Goal: Find specific page/section: Find specific page/section

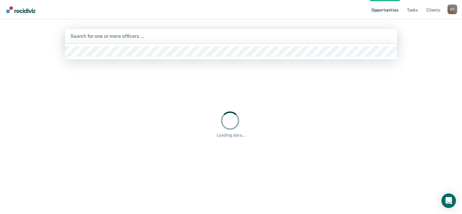
click at [143, 34] on div at bounding box center [231, 36] width 321 height 7
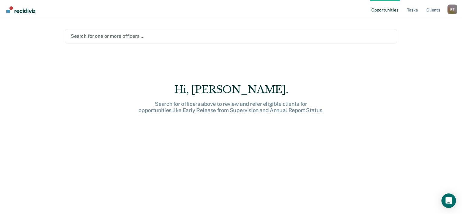
click at [97, 36] on div at bounding box center [231, 36] width 321 height 7
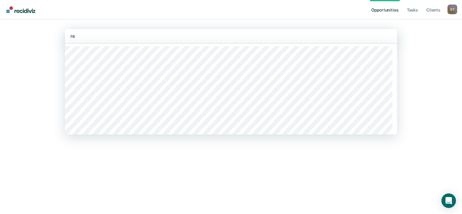
type input "reb"
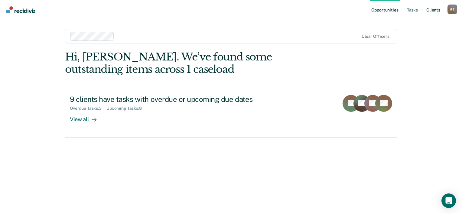
click at [429, 10] on link "Client s" at bounding box center [434, 9] width 16 height 19
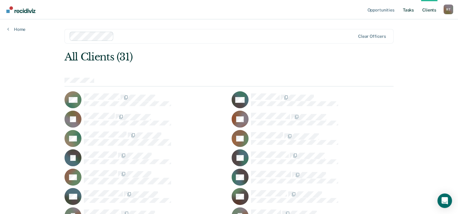
click at [407, 9] on link "Tasks" at bounding box center [408, 9] width 13 height 19
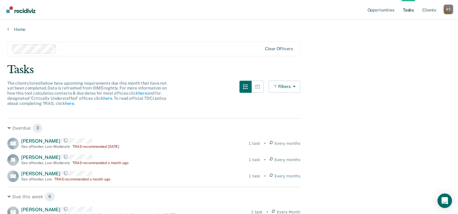
click at [19, 32] on main "Clear officers Tasks The clients listed below have upcoming requirements due th…" at bounding box center [229, 177] width 458 height 290
click at [21, 29] on link "Home" at bounding box center [228, 29] width 443 height 5
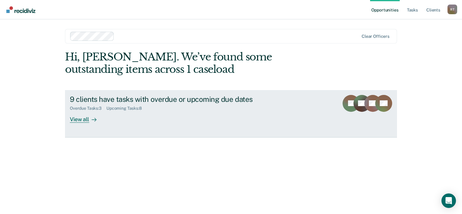
click at [75, 115] on div "View all" at bounding box center [87, 117] width 34 height 12
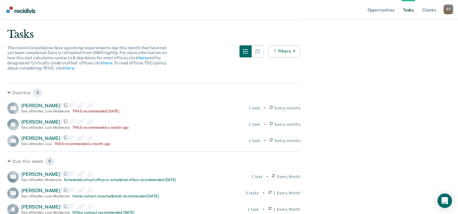
scroll to position [91, 0]
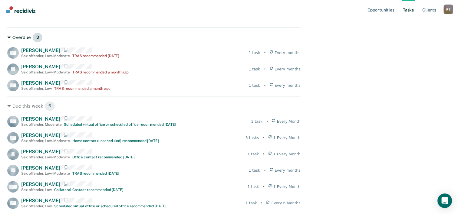
click at [8, 35] on div "Overdue 3" at bounding box center [153, 38] width 293 height 10
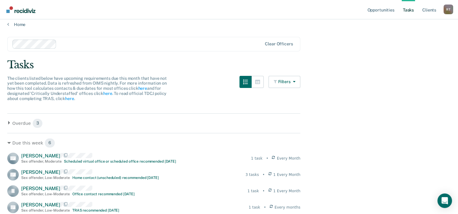
scroll to position [0, 0]
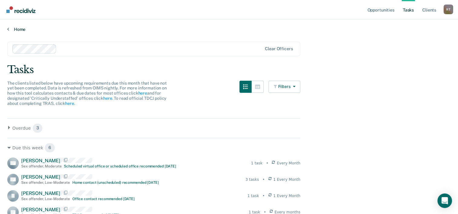
click at [16, 27] on link "Home" at bounding box center [228, 29] width 443 height 5
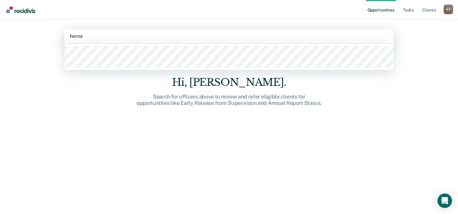
type input "hernan"
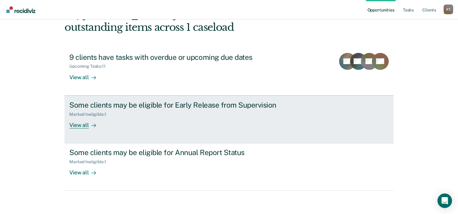
scroll to position [43, 0]
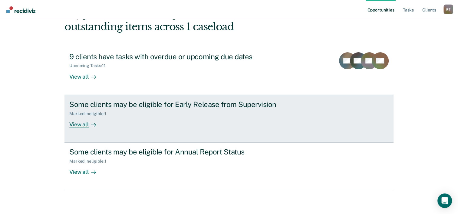
click at [84, 123] on div "View all" at bounding box center [86, 122] width 34 height 12
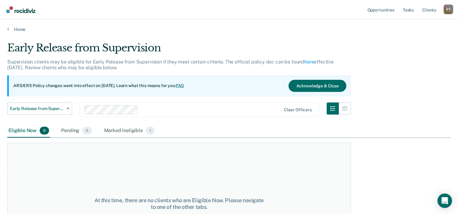
click at [184, 84] on link "FAQ" at bounding box center [180, 85] width 8 height 5
